Goal: Information Seeking & Learning: Learn about a topic

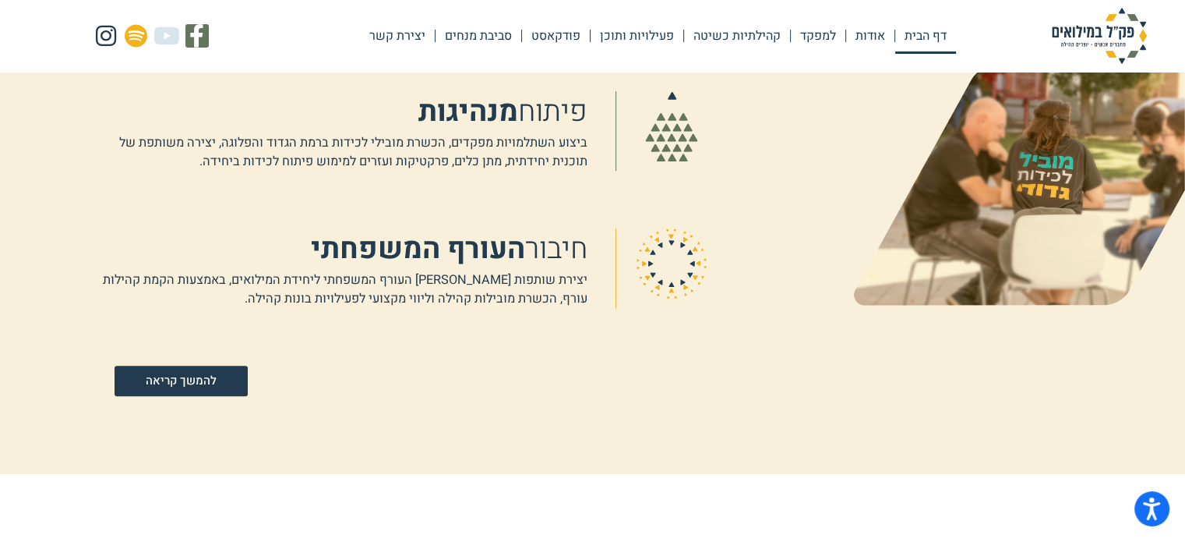
scroll to position [1091, 0]
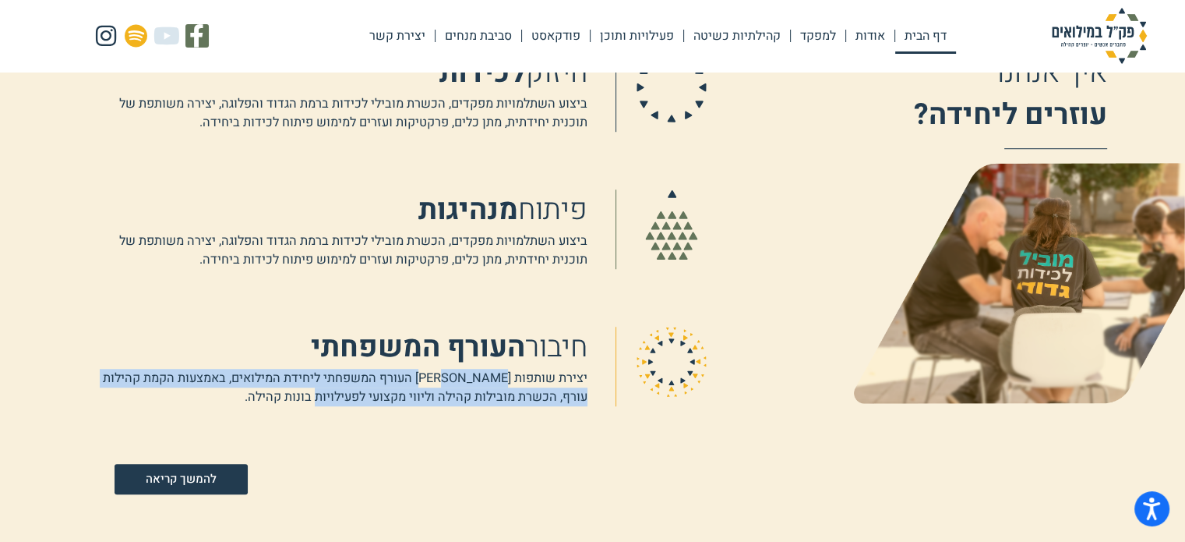
drag, startPoint x: 489, startPoint y: 376, endPoint x: 332, endPoint y: 399, distance: 159.1
click at [332, 399] on p "יצירת שותפות [PERSON_NAME] העורף המשפחתי ליחידת המילואים, באמצעות הקמת קהילות ע…" at bounding box center [335, 387] width 504 height 37
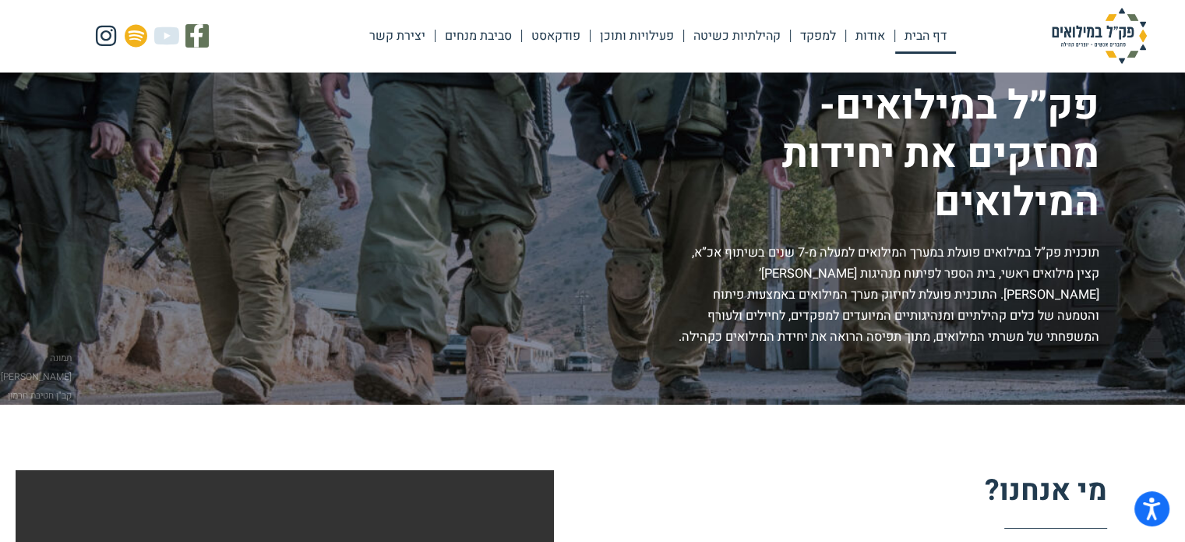
scroll to position [0, 0]
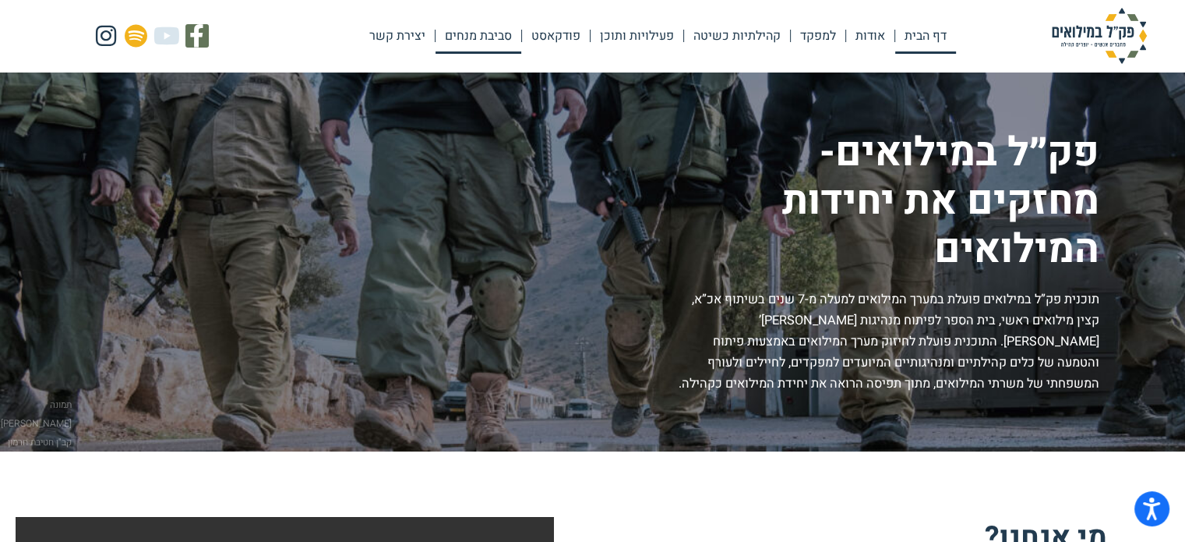
click at [461, 39] on link "סביבת מנחים" at bounding box center [479, 36] width 86 height 36
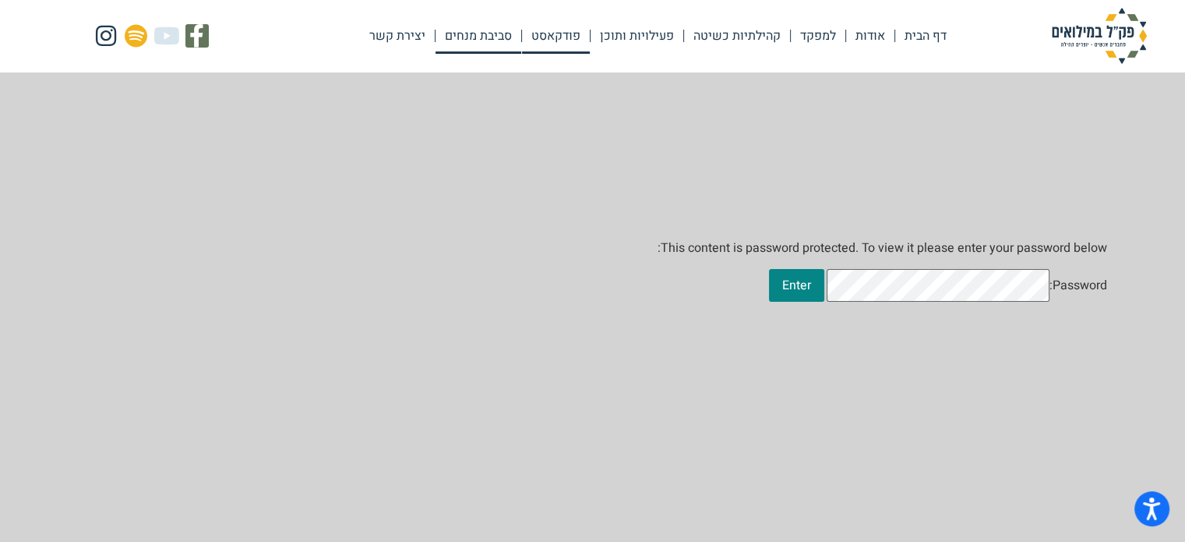
click at [546, 34] on link "פודקאסט" at bounding box center [556, 36] width 68 height 36
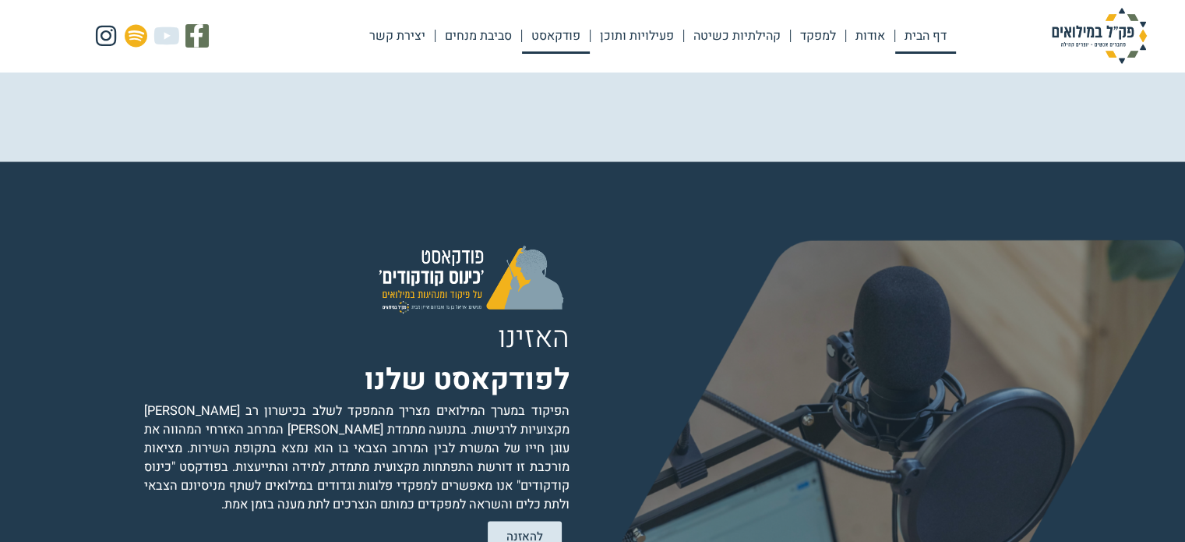
scroll to position [2987, 0]
